Goal: Transaction & Acquisition: Purchase product/service

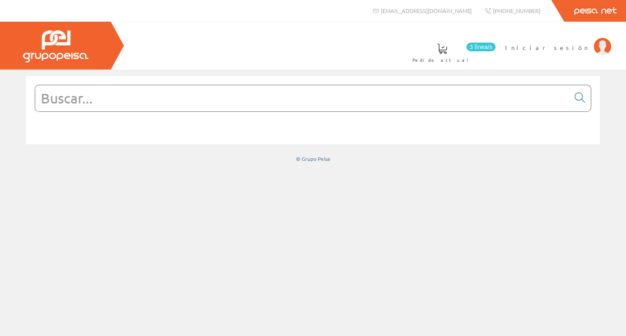
click at [163, 101] on input "text" at bounding box center [302, 98] width 535 height 26
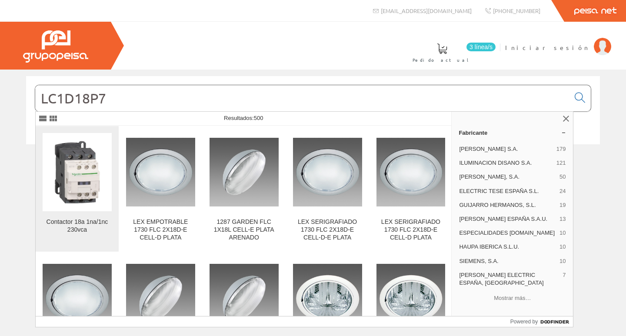
type input "LC1D18P7"
click at [75, 167] on img at bounding box center [77, 172] width 69 height 69
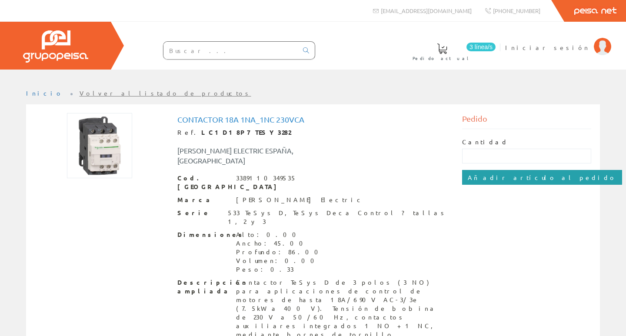
click at [496, 180] on input "Añadir artículo al pedido" at bounding box center [542, 177] width 160 height 15
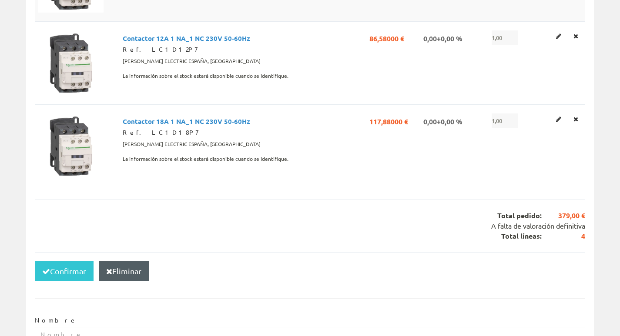
scroll to position [305, 0]
